Goal: Check status: Check status

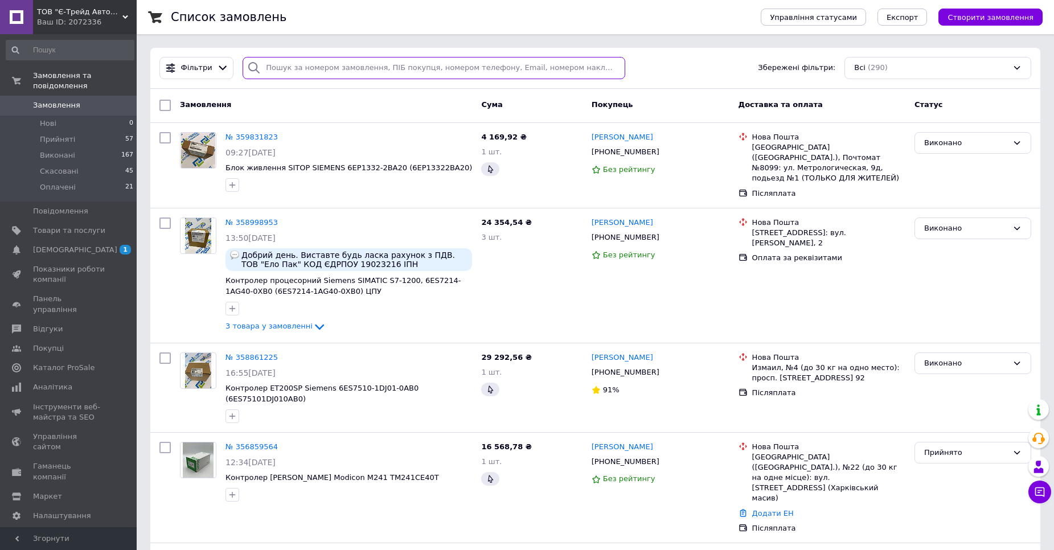
click at [302, 68] on input "search" at bounding box center [434, 68] width 383 height 22
paste input "359831823"
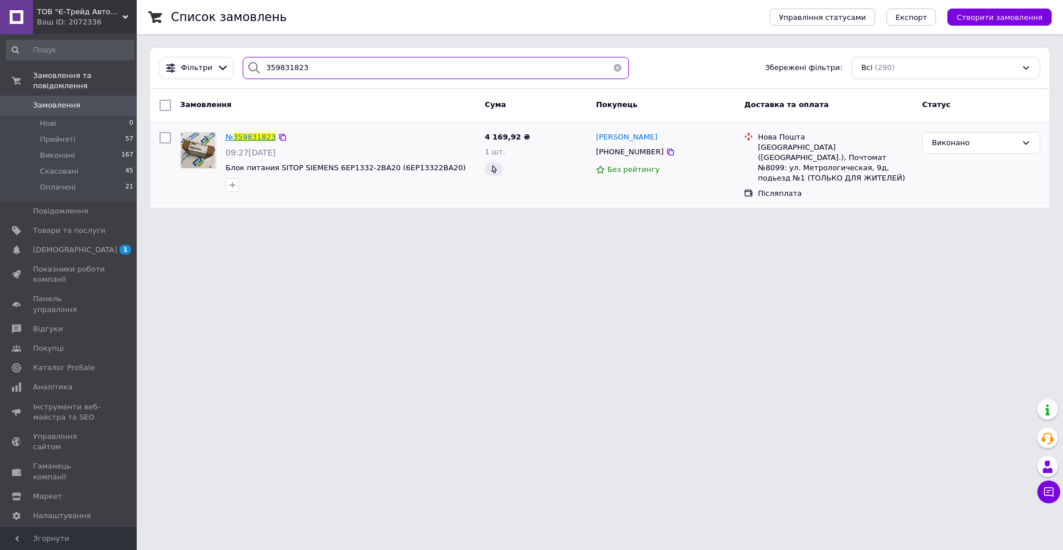
type input "359831823"
click at [265, 136] on span "359831823" at bounding box center [254, 137] width 42 height 9
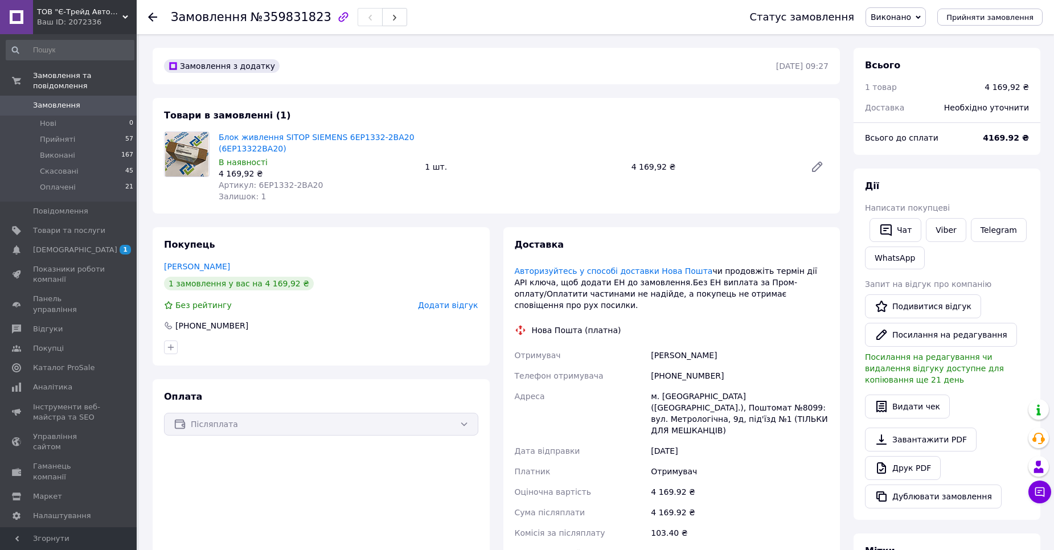
click at [129, 17] on div "Ваш ID: 2072336" at bounding box center [87, 22] width 100 height 10
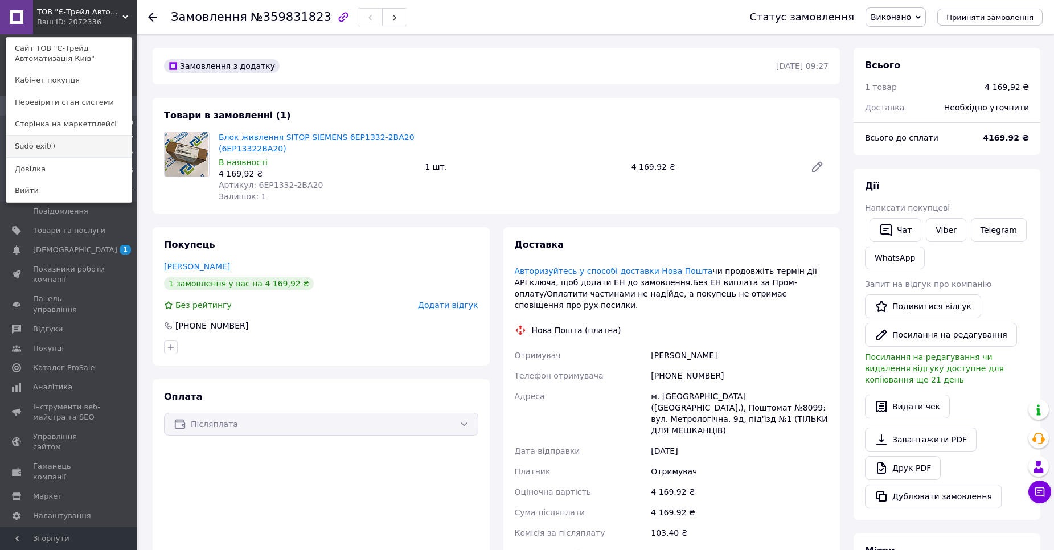
click at [51, 145] on link "Sudo exit()" at bounding box center [68, 147] width 125 height 22
